Goal: Task Accomplishment & Management: Manage account settings

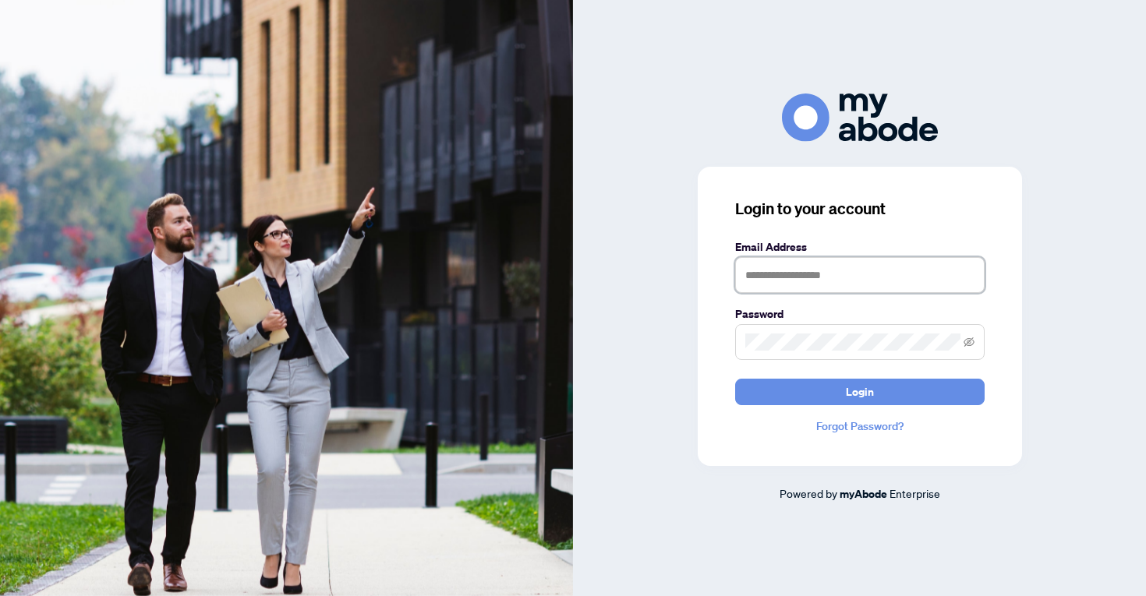
type input "**********"
click at [859, 391] on button "Login" at bounding box center [859, 392] width 249 height 26
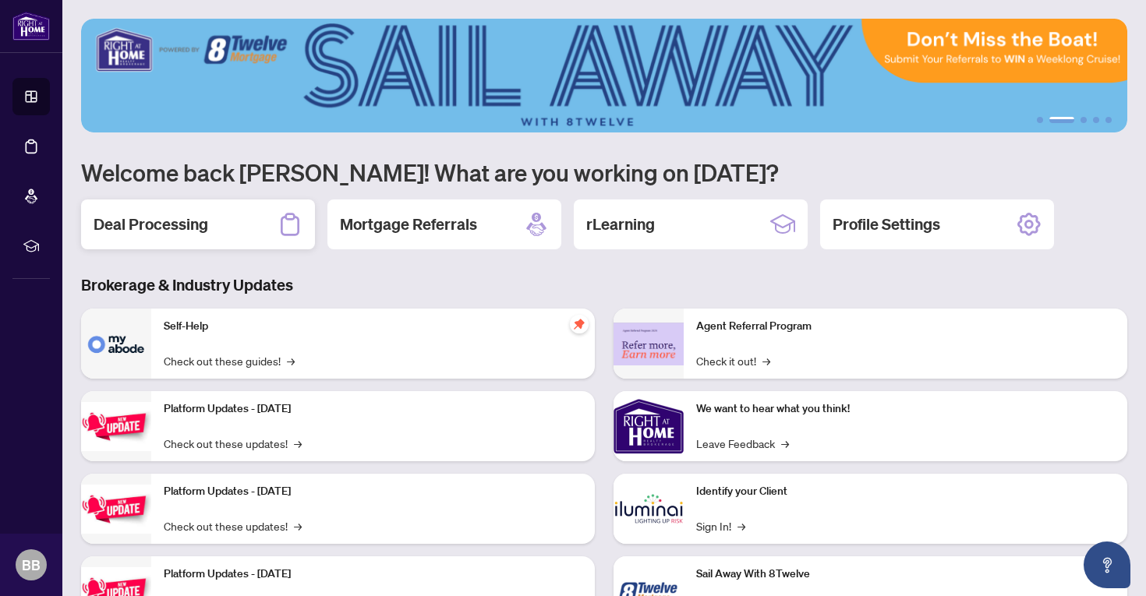
click at [147, 208] on div "Deal Processing" at bounding box center [198, 225] width 234 height 50
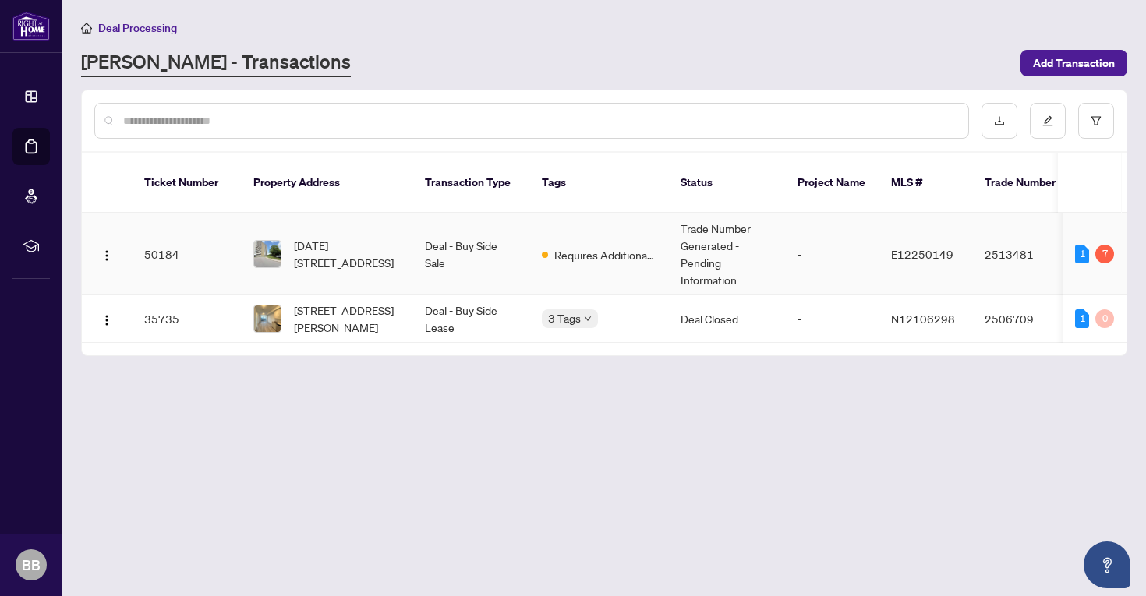
click at [818, 253] on td "-" at bounding box center [832, 255] width 94 height 82
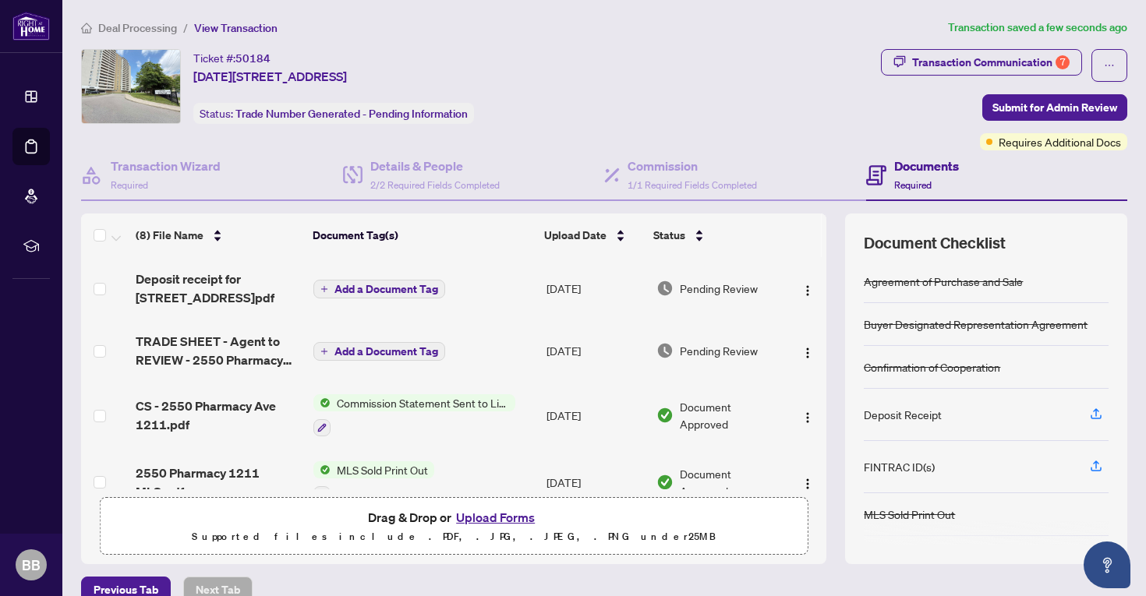
click at [402, 285] on span "Add a Document Tag" at bounding box center [386, 289] width 104 height 11
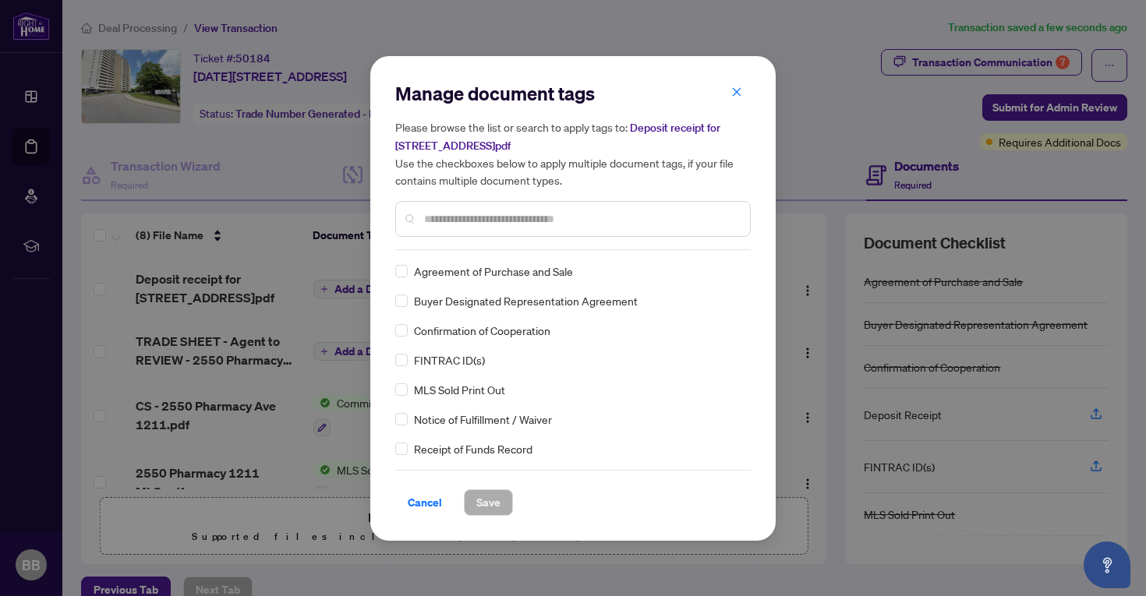
click at [482, 221] on input "text" at bounding box center [580, 218] width 313 height 17
type input "*******"
drag, startPoint x: 479, startPoint y: 244, endPoint x: 467, endPoint y: 270, distance: 28.6
click at [467, 270] on span "Deposit Receipt" at bounding box center [453, 271] width 78 height 17
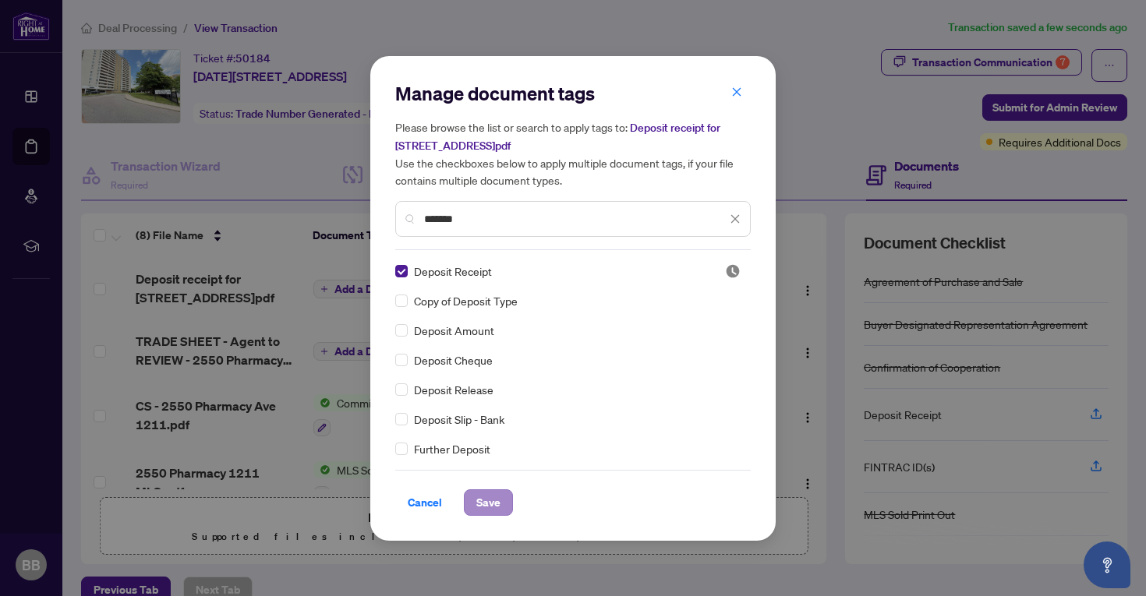
click at [477, 510] on span "Save" at bounding box center [488, 502] width 24 height 25
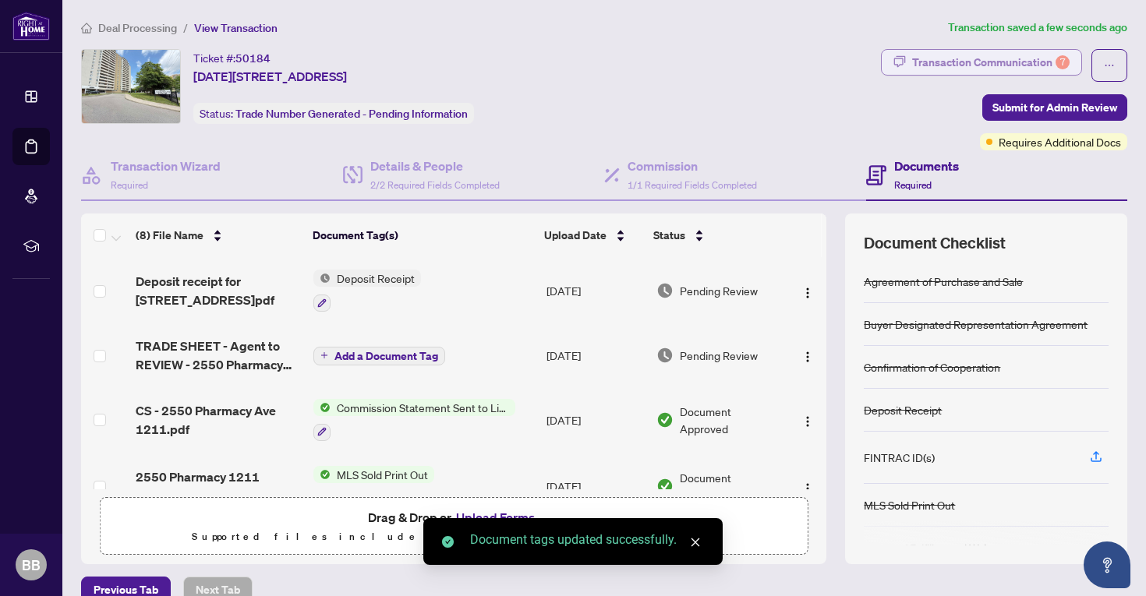
click at [1037, 65] on div "Transaction Communication 7" at bounding box center [990, 62] width 157 height 25
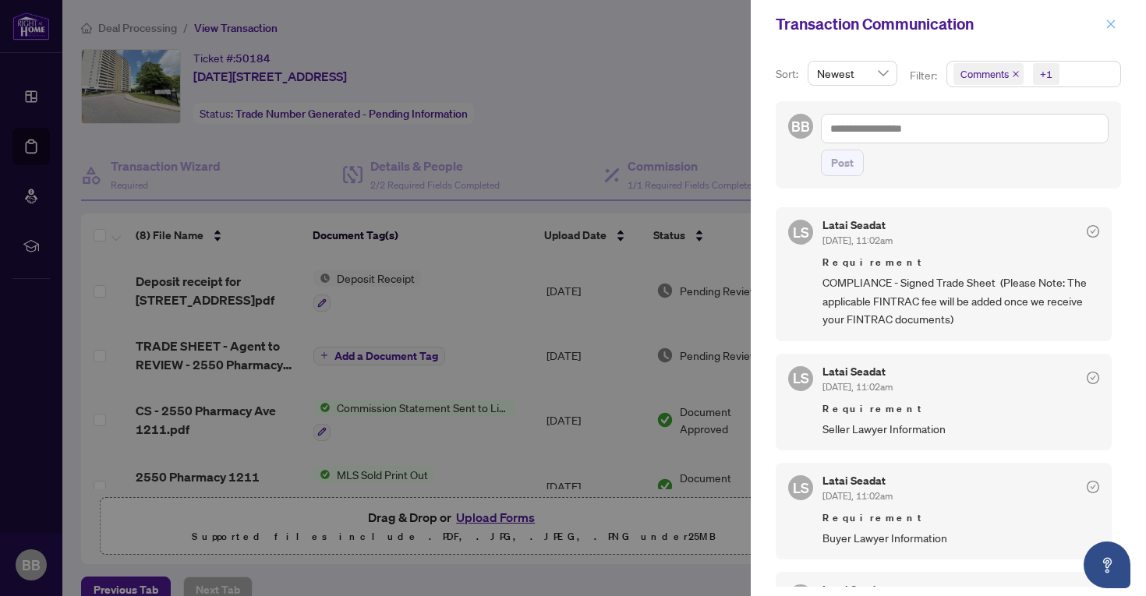
click at [1113, 26] on icon "close" at bounding box center [1111, 23] width 9 height 9
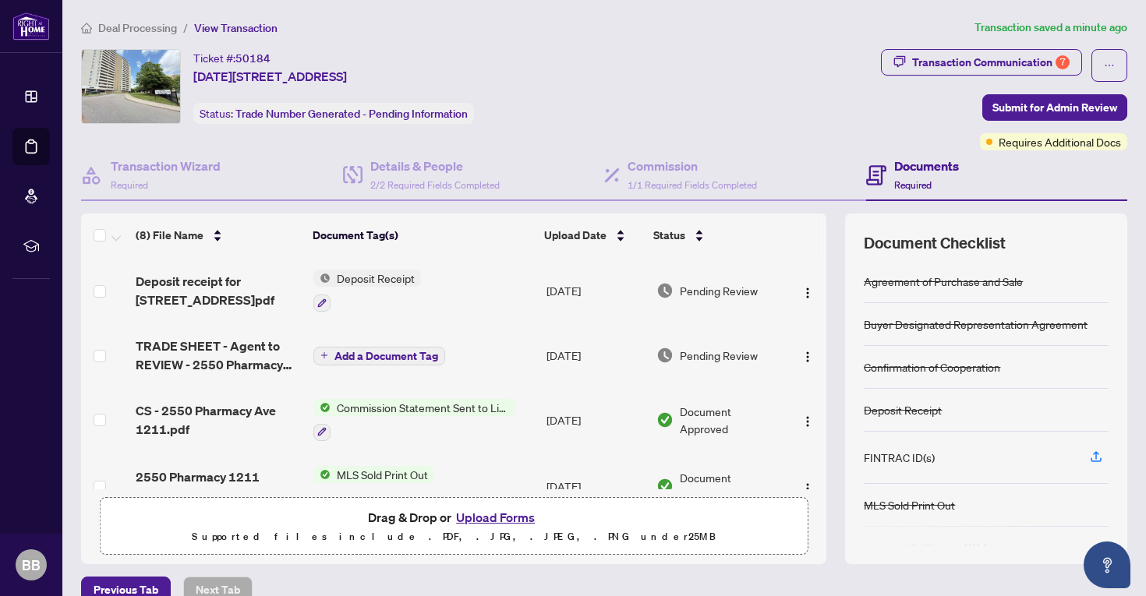
scroll to position [5, 0]
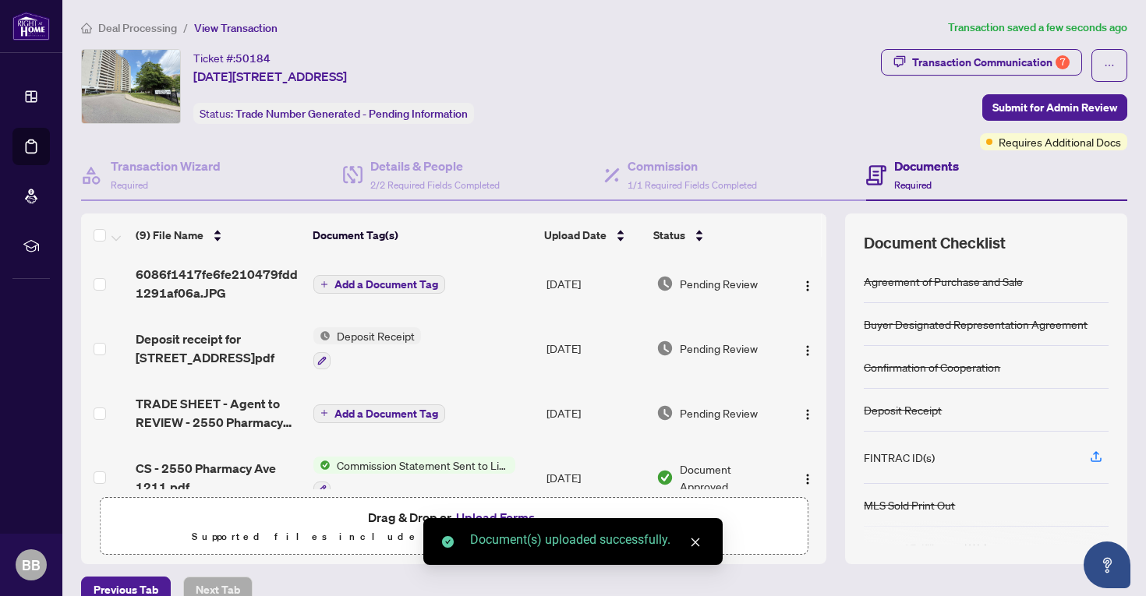
click at [358, 288] on span "Add a Document Tag" at bounding box center [386, 284] width 104 height 11
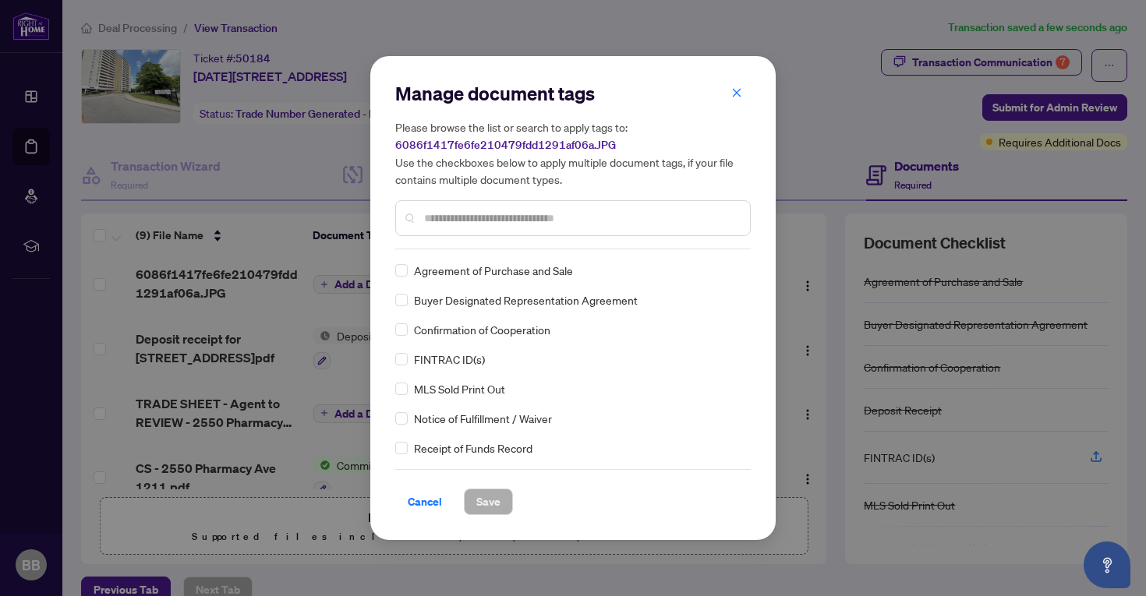
click at [490, 257] on div "Manage document tags Please browse the list or search to apply tags to: 6086f14…" at bounding box center [572, 298] width 355 height 434
click at [472, 218] on input "text" at bounding box center [580, 218] width 313 height 17
type input "*"
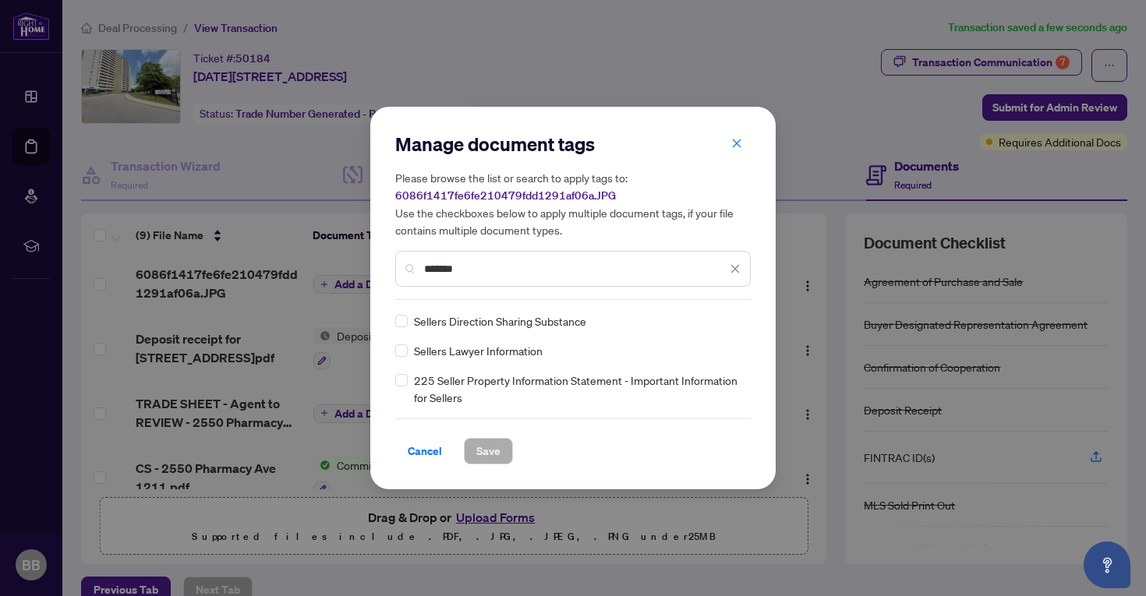
type input "*******"
click at [466, 351] on span "Sellers Lawyer Information" at bounding box center [478, 350] width 129 height 17
click at [404, 354] on span at bounding box center [401, 350] width 12 height 12
click at [469, 447] on button "Save" at bounding box center [488, 451] width 49 height 26
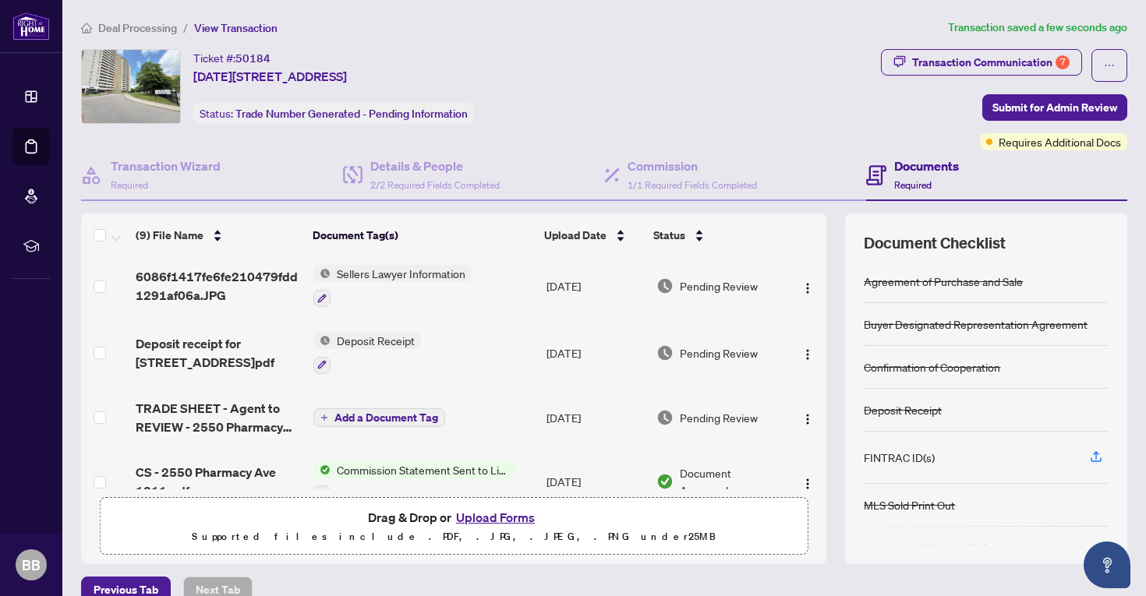
scroll to position [0, 0]
click at [377, 521] on span "Drag & Drop or Upload Forms" at bounding box center [453, 517] width 171 height 20
click at [299, 517] on div "Drag & Drop or Upload Forms Supported files include .PDF, .JPG, .JPEG, .PNG und…" at bounding box center [453, 526] width 687 height 39
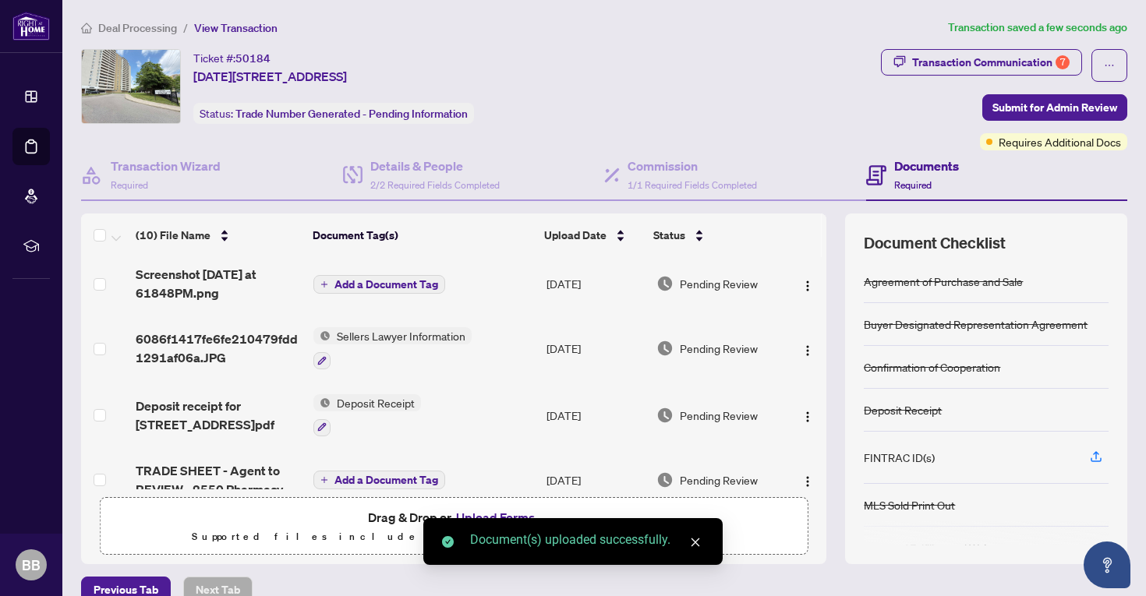
click at [386, 280] on span "Add a Document Tag" at bounding box center [386, 284] width 104 height 11
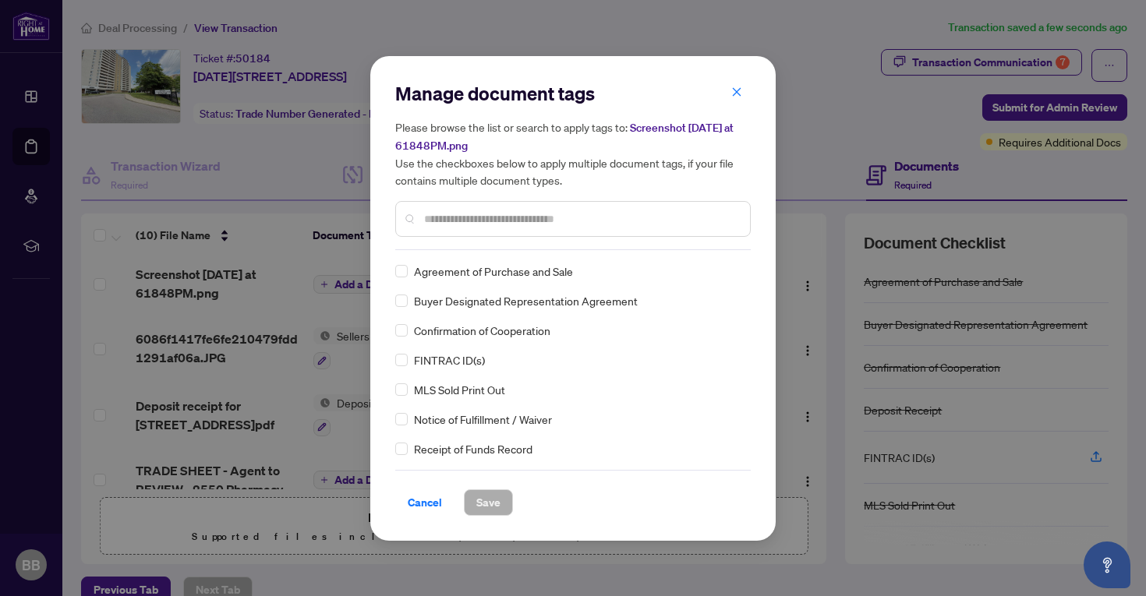
click at [478, 245] on div "Manage document tags Please browse the list or search to apply tags to: Screens…" at bounding box center [572, 165] width 355 height 169
click at [476, 207] on div at bounding box center [572, 219] width 355 height 36
click at [483, 225] on input "text" at bounding box center [580, 218] width 313 height 17
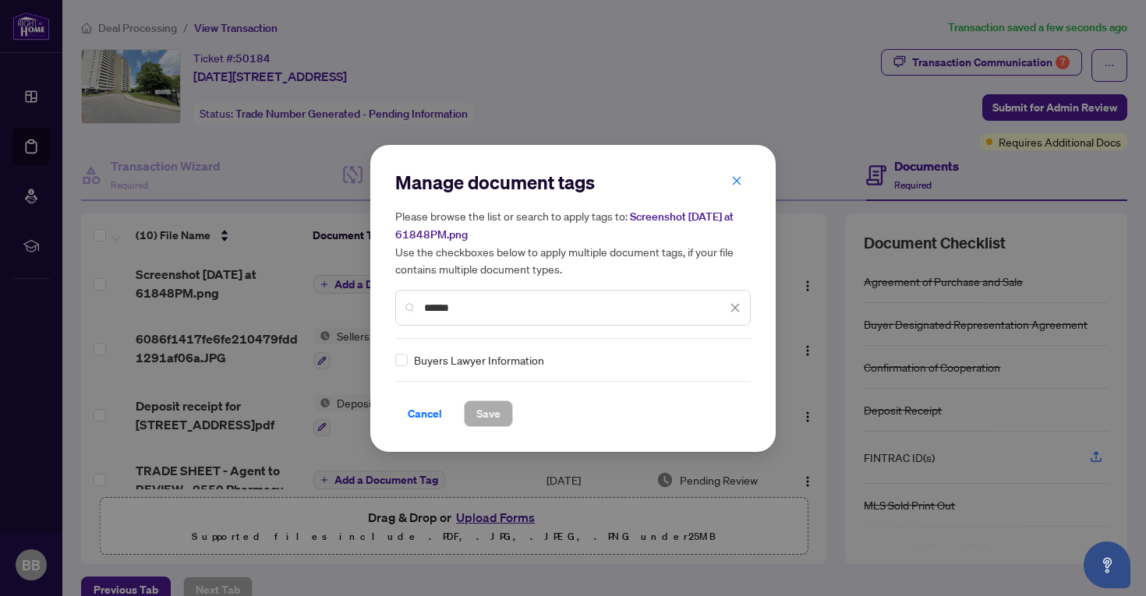
type input "******"
click at [481, 354] on span "Buyers Lawyer Information" at bounding box center [479, 359] width 130 height 17
click at [404, 365] on span at bounding box center [401, 360] width 12 height 12
click at [470, 402] on button "Save" at bounding box center [488, 414] width 49 height 26
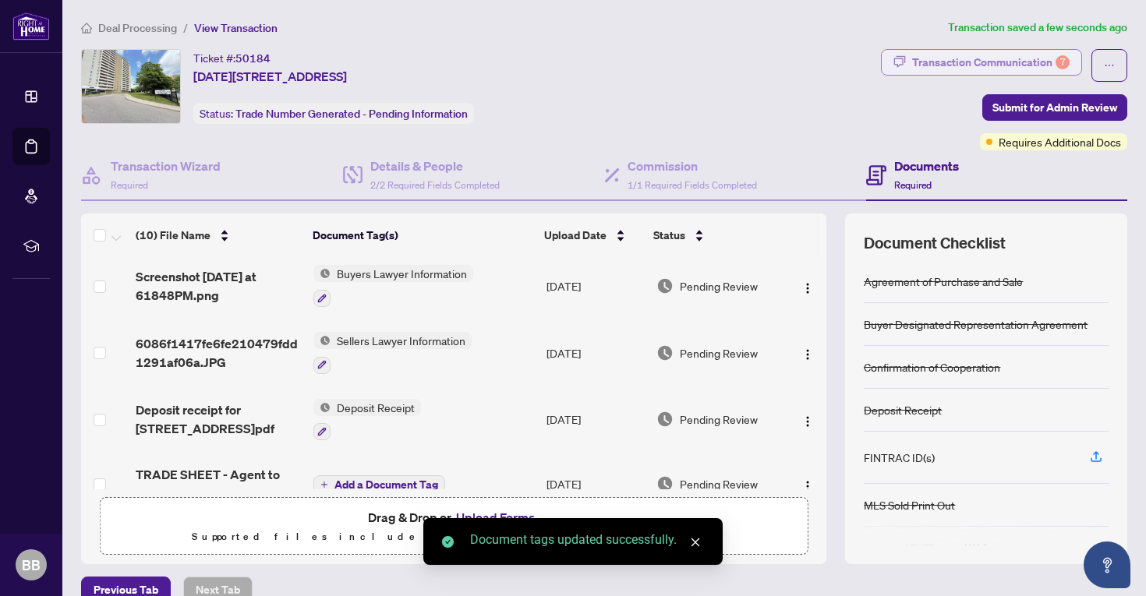
click at [1034, 62] on div "Transaction Communication 7" at bounding box center [990, 62] width 157 height 25
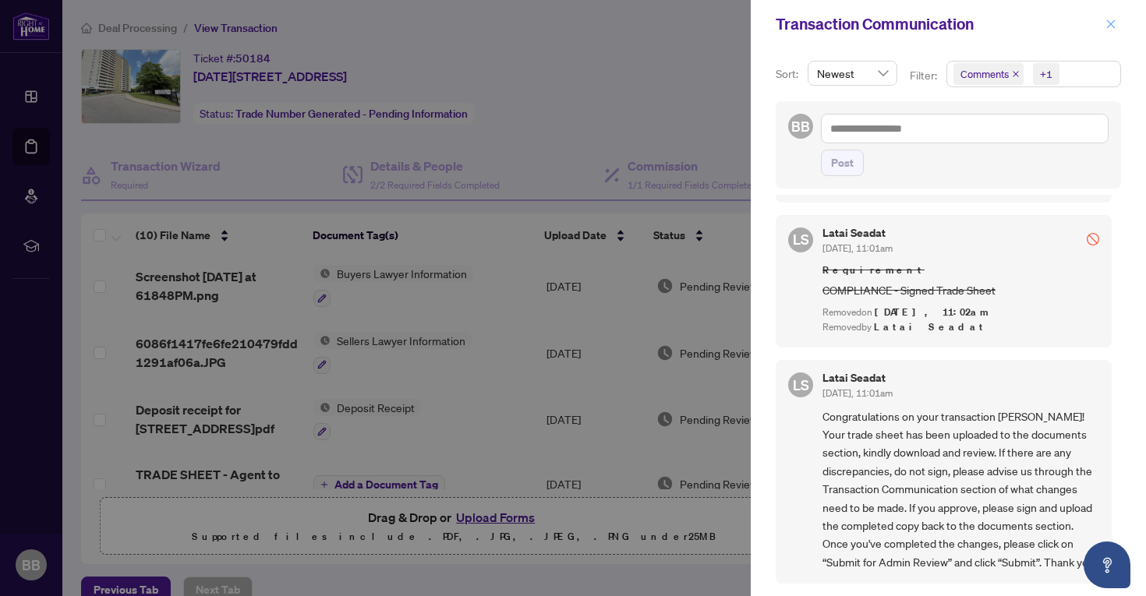
scroll to position [814, 0]
click at [1106, 25] on icon "close" at bounding box center [1110, 24] width 11 height 11
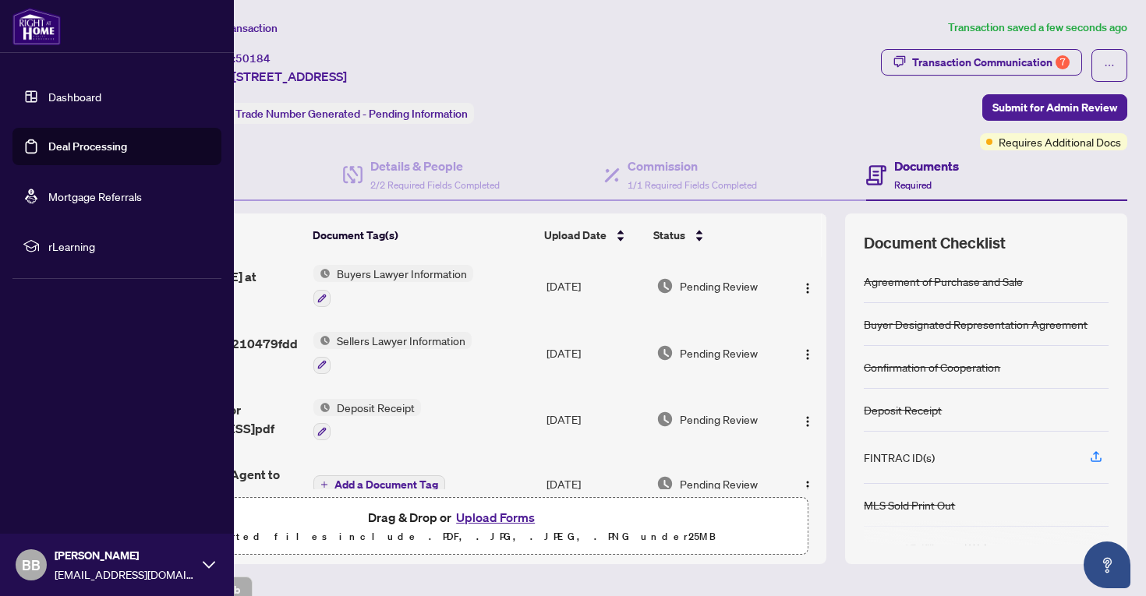
click at [48, 100] on link "Dashboard" at bounding box center [74, 97] width 53 height 14
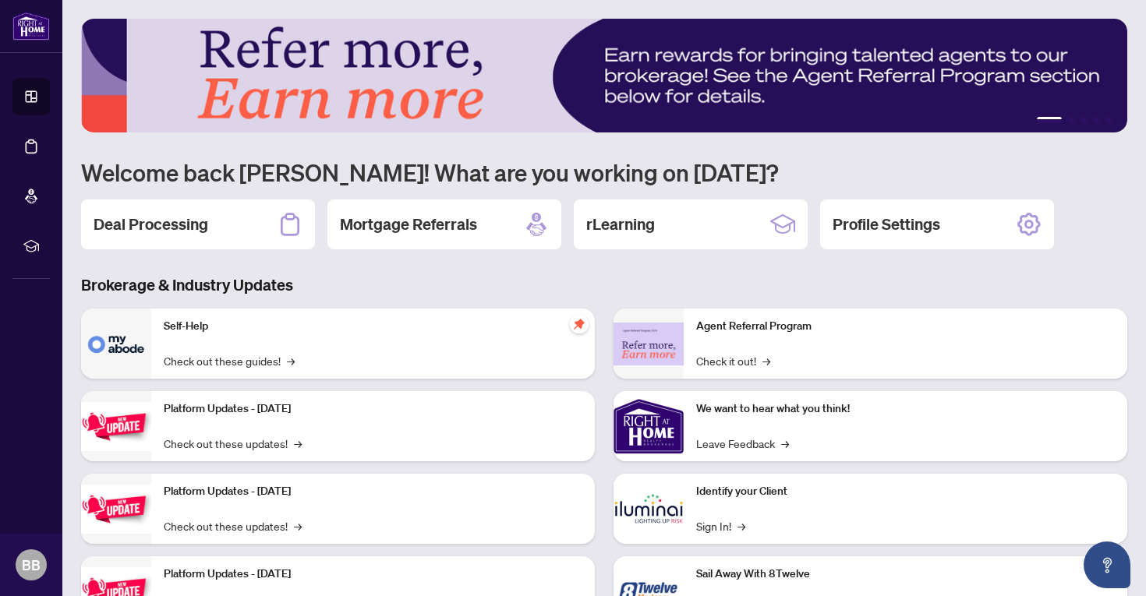
click at [751, 488] on p "Identify your Client" at bounding box center [905, 491] width 419 height 17
click at [727, 523] on link "Sign In! →" at bounding box center [720, 525] width 49 height 17
